Goal: Transaction & Acquisition: Obtain resource

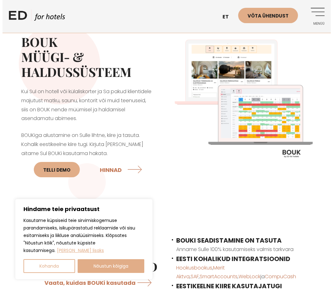
scroll to position [31, 0]
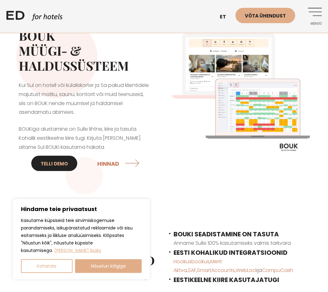
click at [55, 162] on link "Telli DEMO" at bounding box center [54, 163] width 46 height 15
click at [308, 10] on link "Menüü" at bounding box center [313, 16] width 17 height 17
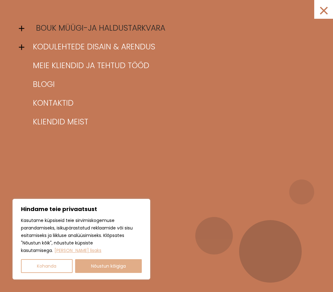
click at [53, 30] on link "BOUK müügi-ja haldustarkvara" at bounding box center [174, 28] width 286 height 19
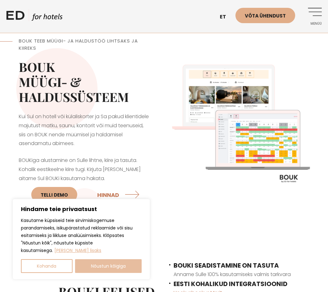
click at [99, 265] on button "Nõustun kõigiga" at bounding box center [108, 266] width 67 height 14
checkbox input "true"
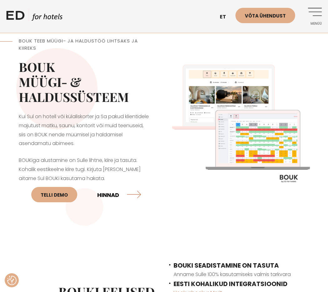
click at [100, 196] on link "HINNAD" at bounding box center [119, 194] width 44 height 17
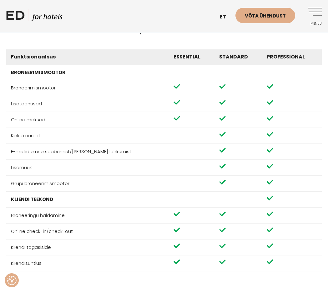
scroll to position [532, 0]
